Goal: Information Seeking & Learning: Learn about a topic

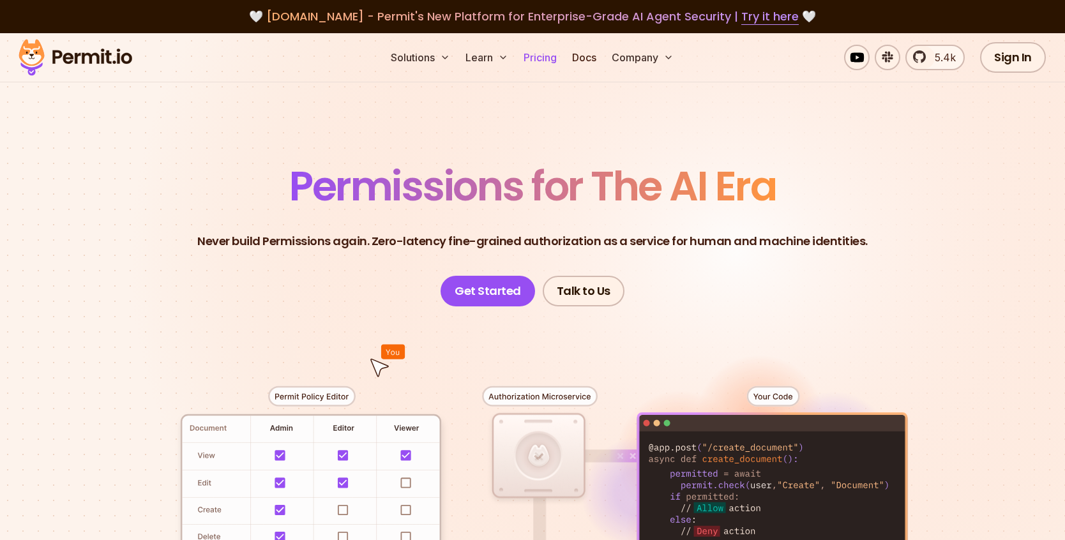
click at [546, 57] on link "Pricing" at bounding box center [540, 58] width 43 height 26
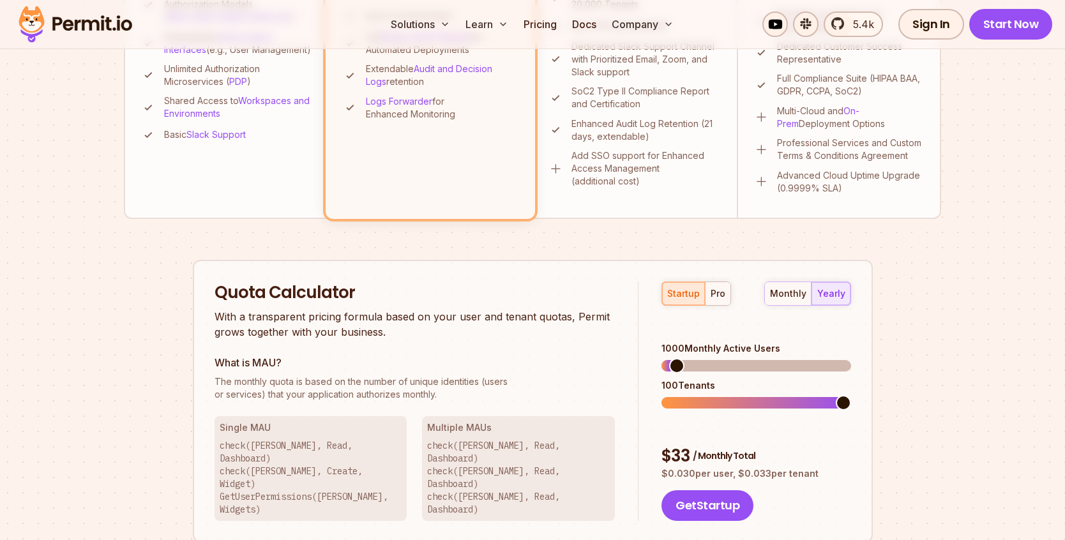
scroll to position [607, 0]
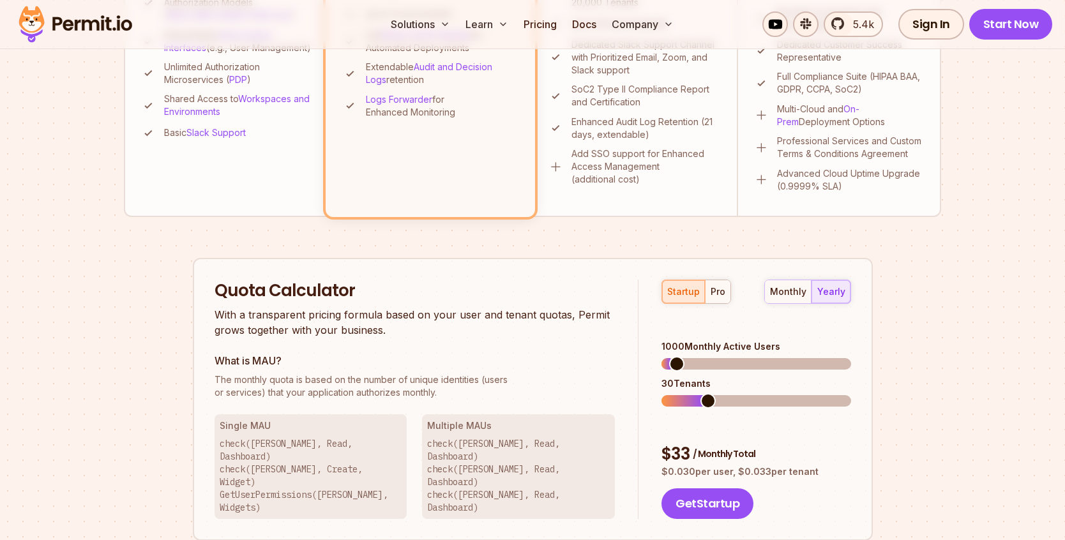
click at [704, 395] on span at bounding box center [683, 400] width 42 height 11
click at [670, 393] on span at bounding box center [669, 400] width 15 height 15
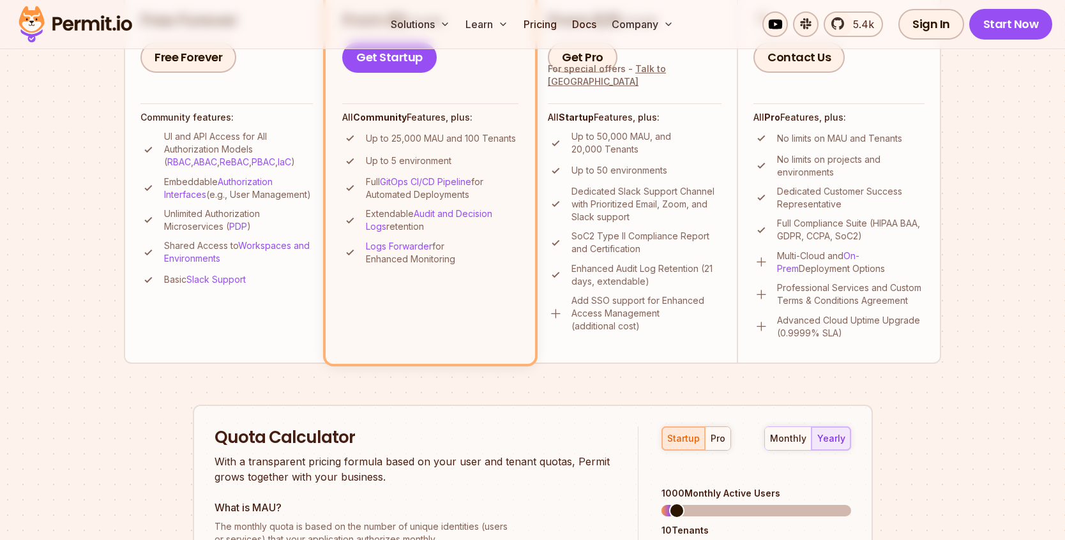
scroll to position [452, 0]
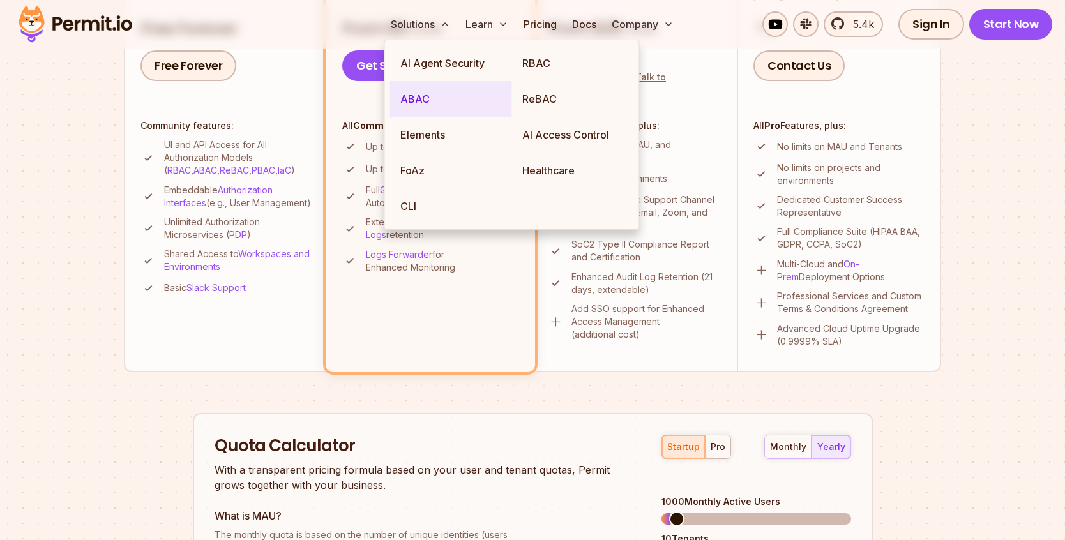
click at [464, 103] on link "ABAC" at bounding box center [451, 99] width 122 height 36
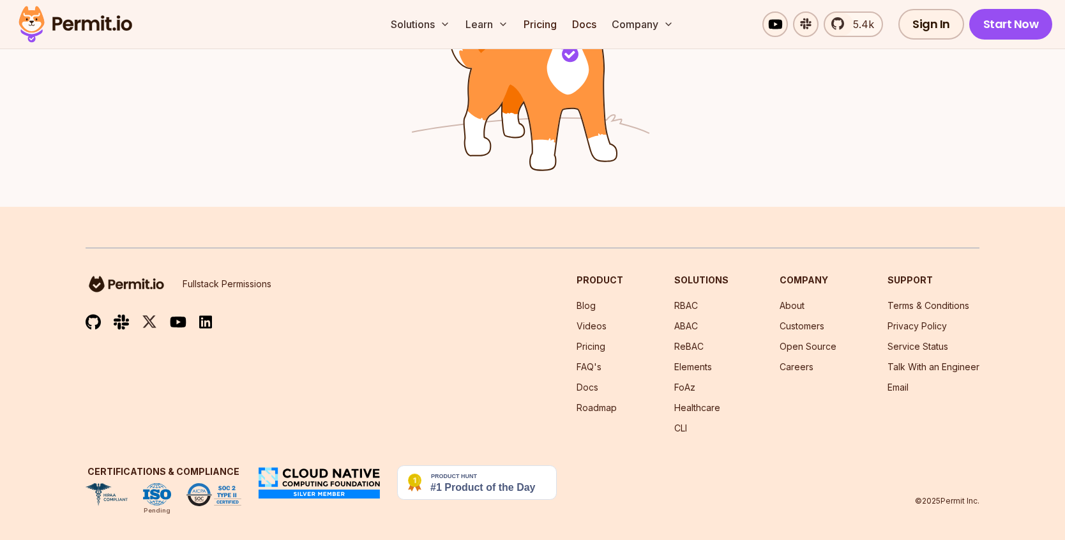
scroll to position [2132, 0]
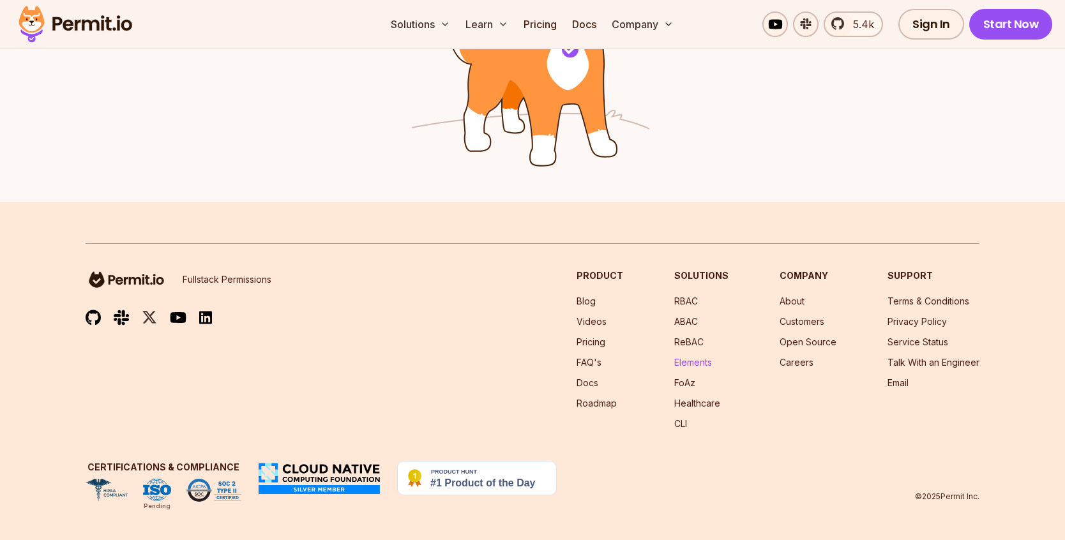
click at [693, 363] on link "Elements" at bounding box center [693, 362] width 38 height 11
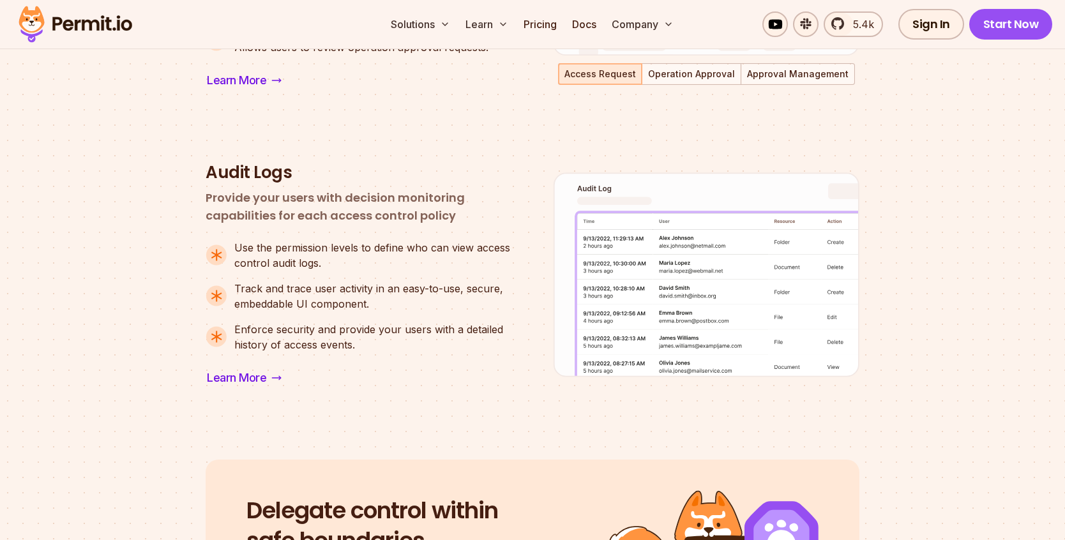
scroll to position [1086, 0]
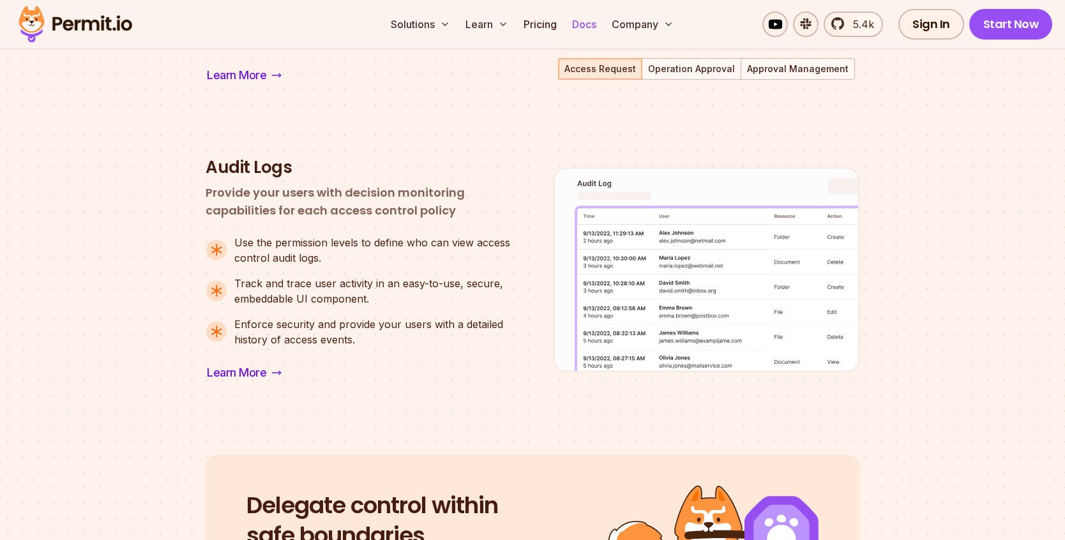
click at [589, 29] on link "Docs" at bounding box center [584, 24] width 34 height 26
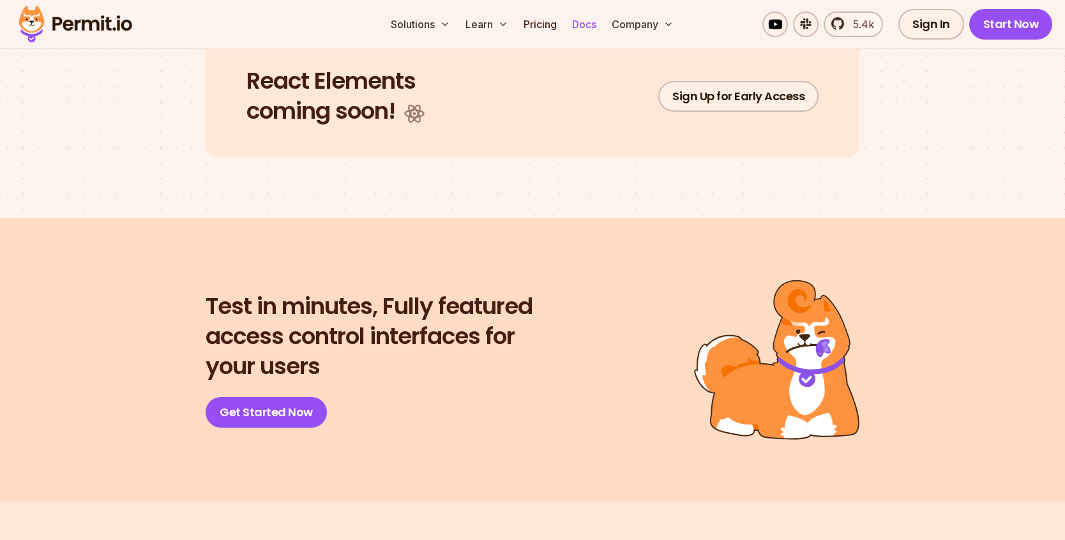
scroll to position [2669, 0]
